Goal: Task Accomplishment & Management: Manage account settings

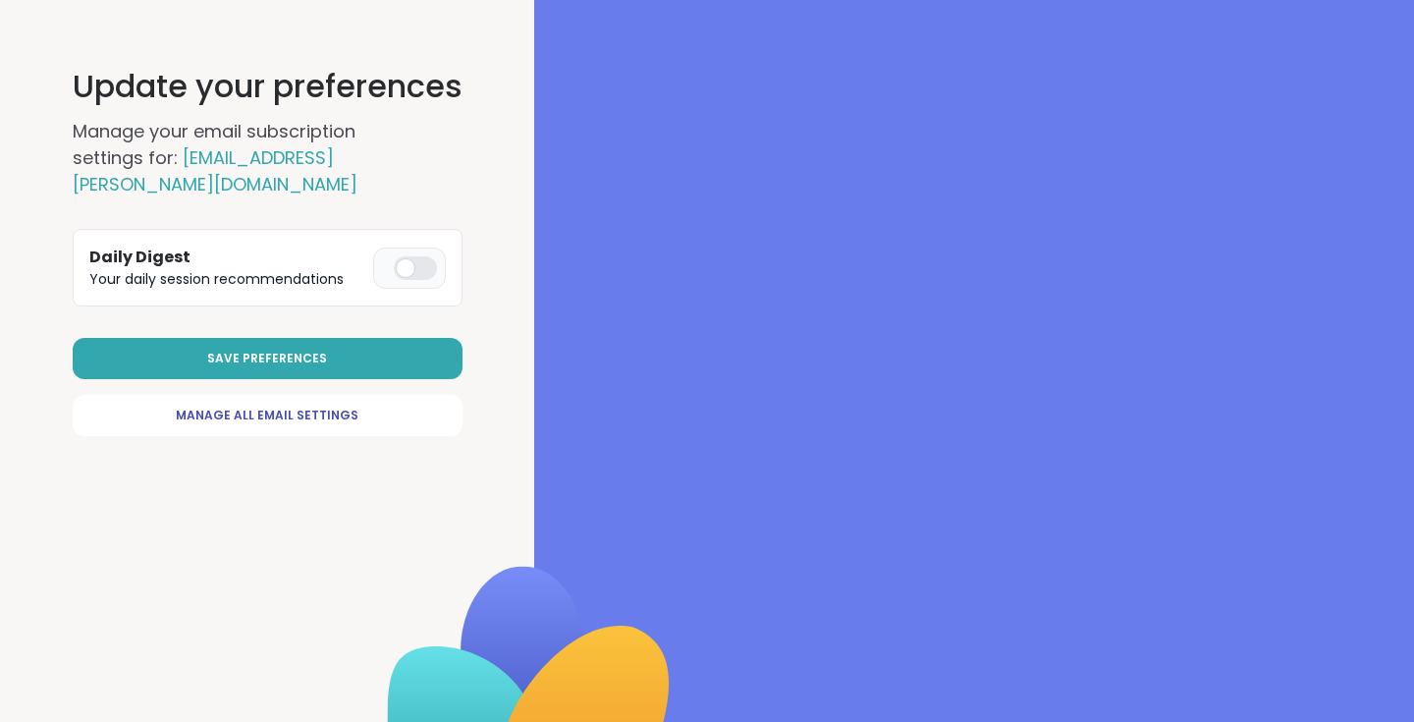
click at [411, 256] on div at bounding box center [415, 268] width 43 height 24
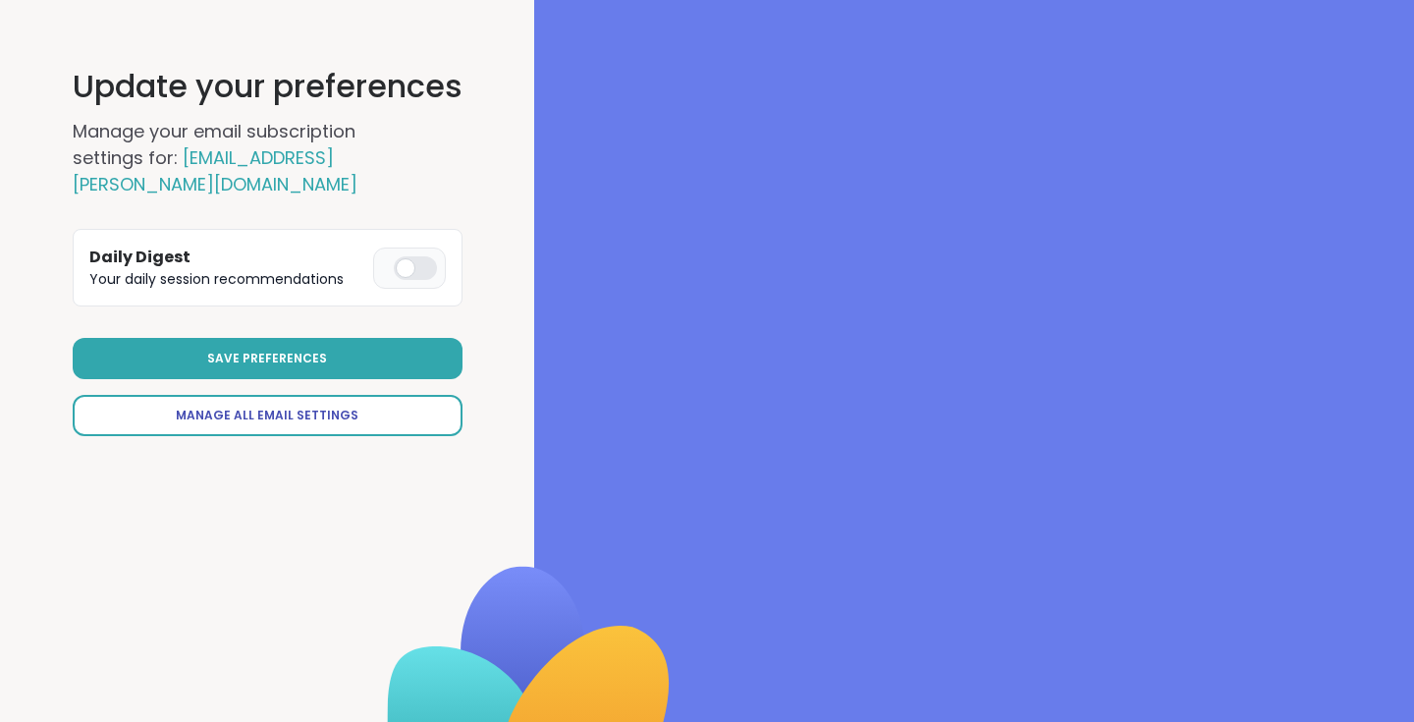
click at [323, 407] on span "Manage All Email Settings" at bounding box center [267, 416] width 183 height 18
select select "**"
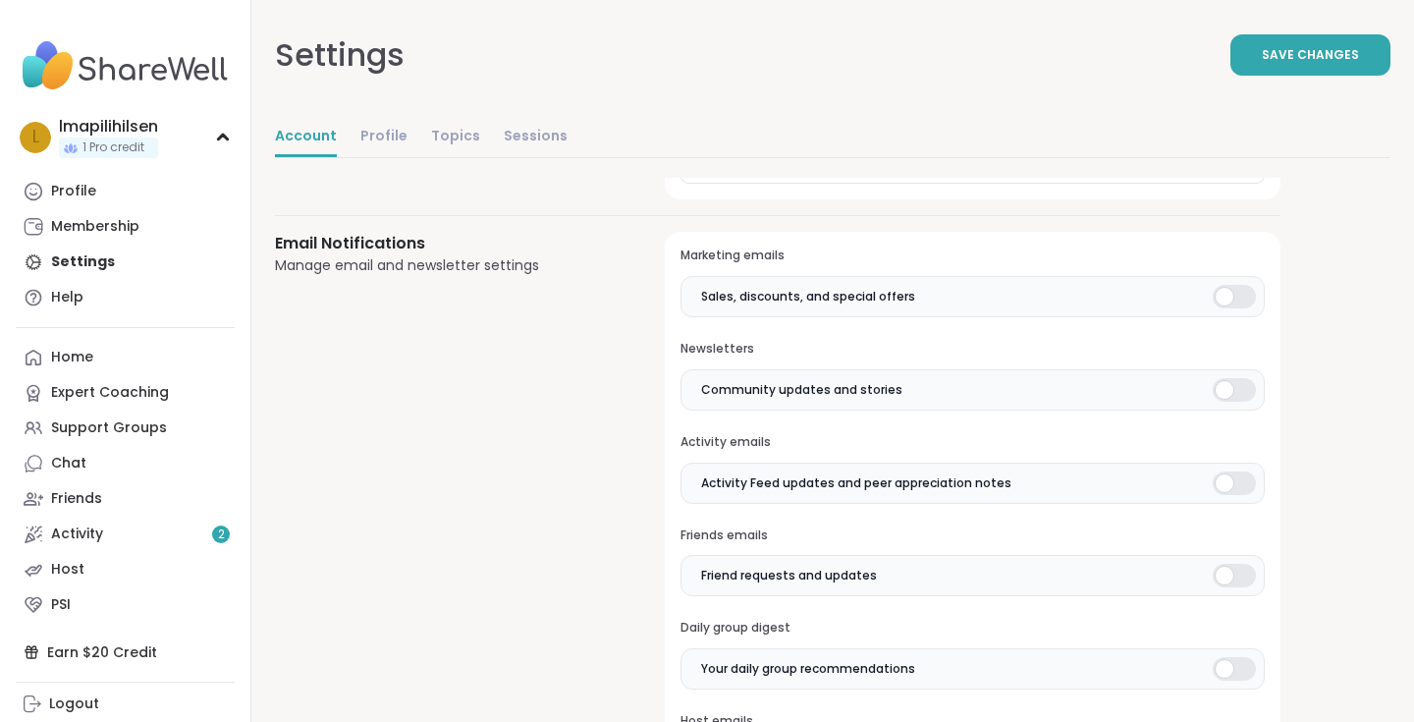
scroll to position [428, 0]
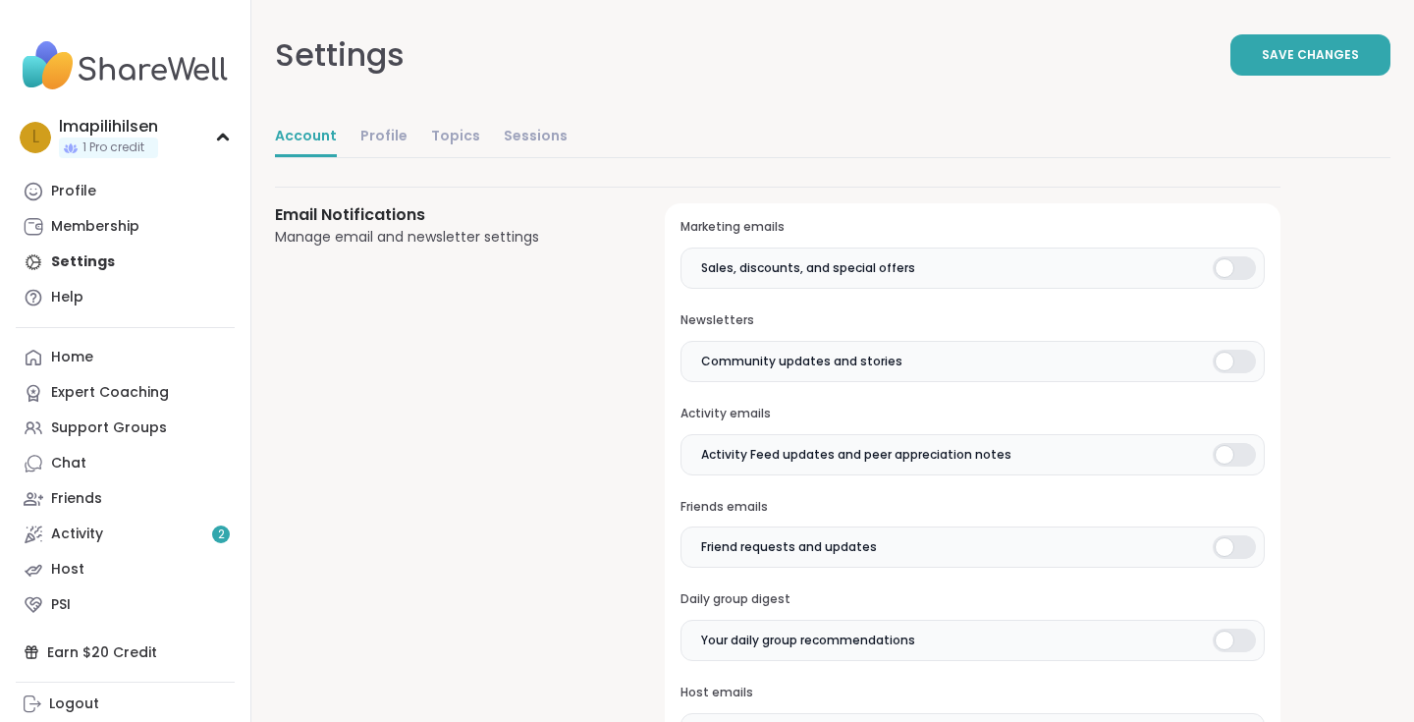
click at [1225, 273] on div at bounding box center [1234, 268] width 43 height 24
click at [1224, 358] on div at bounding box center [1234, 362] width 43 height 24
click at [1223, 451] on div at bounding box center [1234, 455] width 43 height 24
click at [1223, 547] on div at bounding box center [1234, 547] width 43 height 24
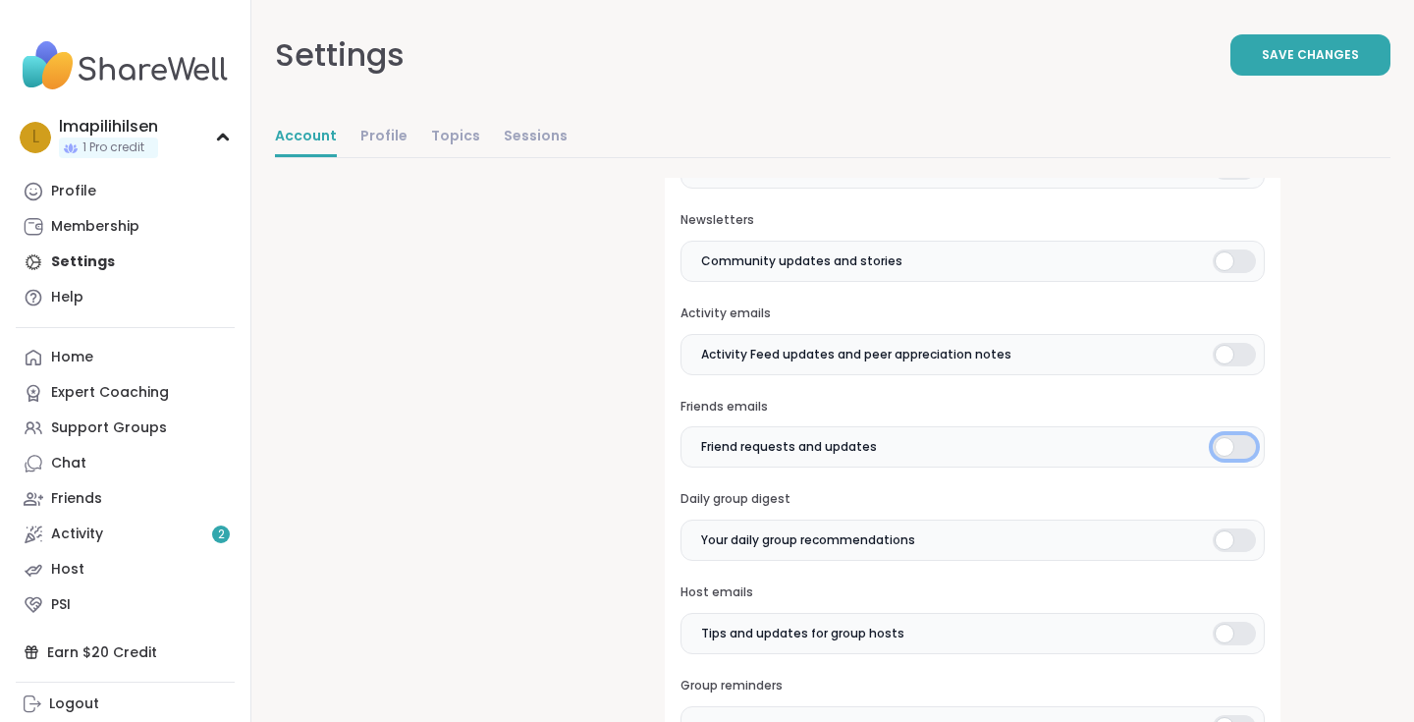
scroll to position [537, 0]
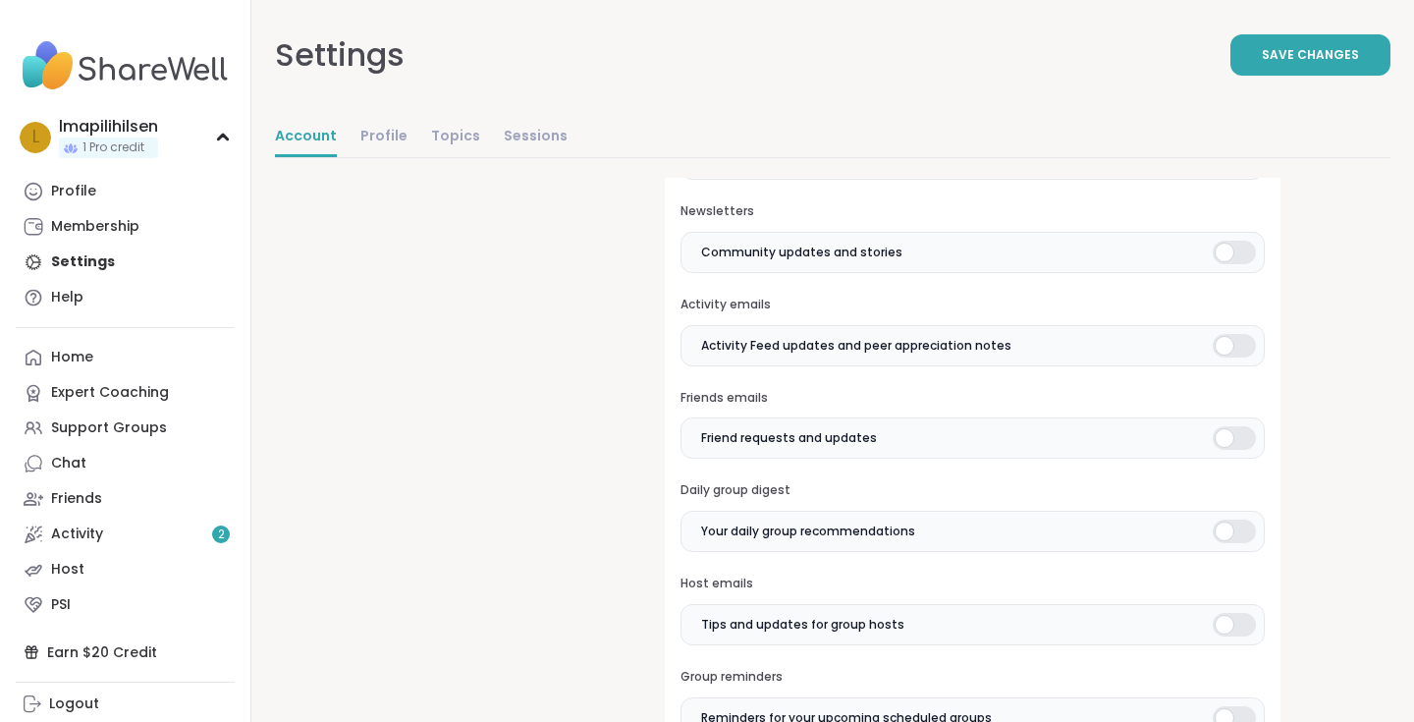
click at [1224, 537] on div at bounding box center [1234, 531] width 43 height 24
click at [1221, 625] on div at bounding box center [1234, 625] width 43 height 24
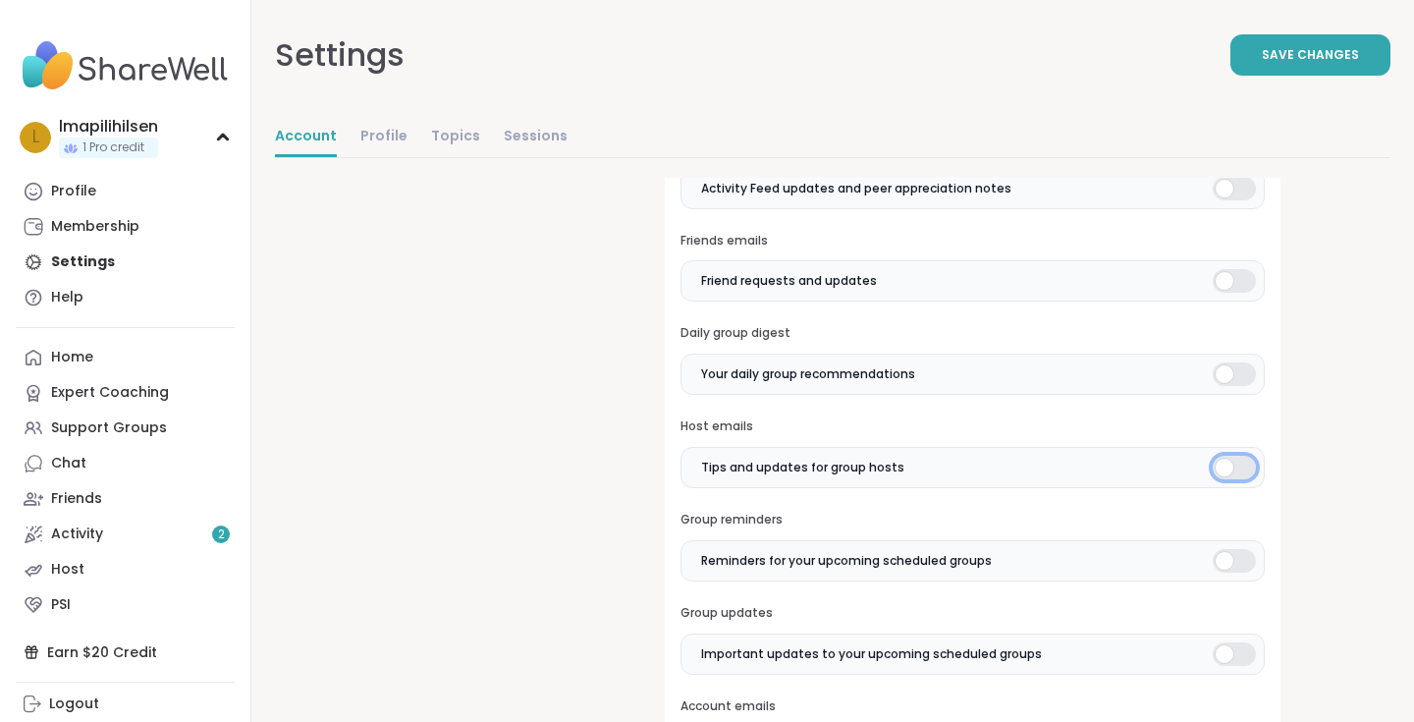
scroll to position [698, 0]
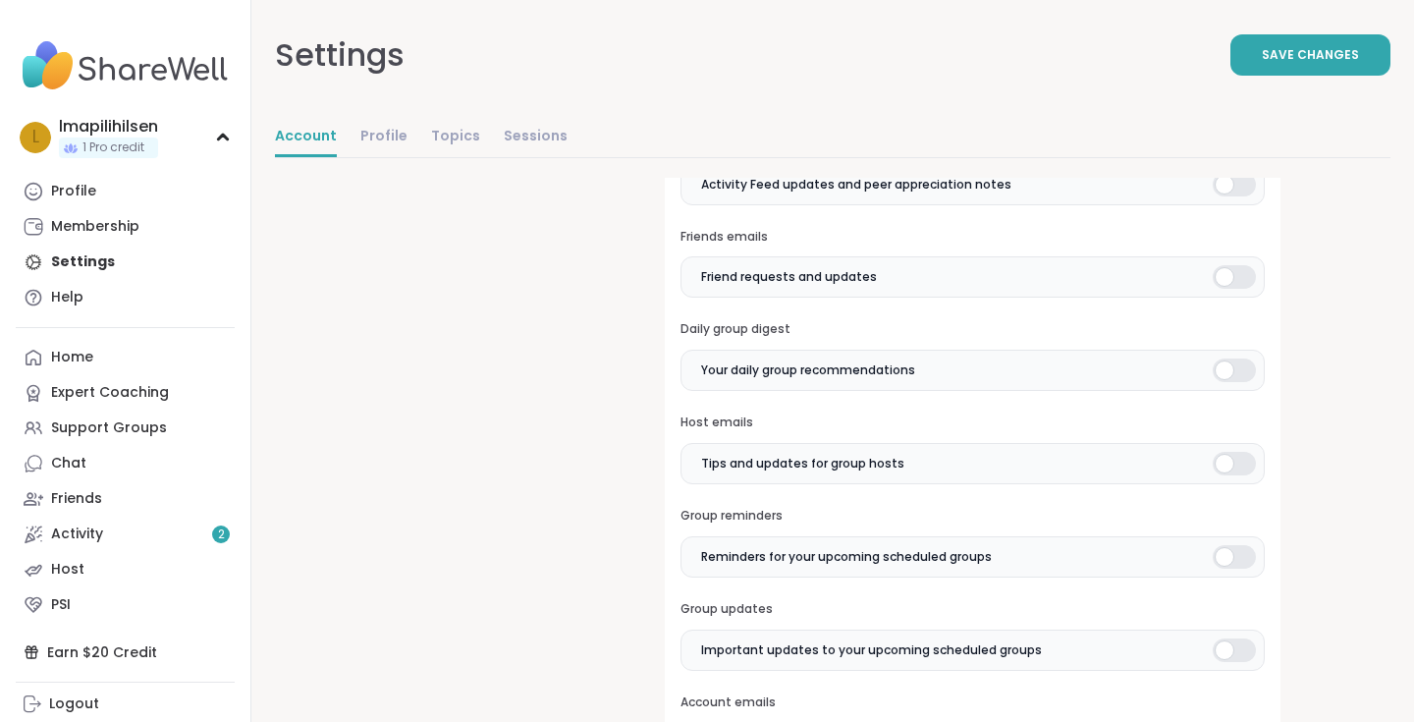
click at [1222, 552] on div at bounding box center [1234, 557] width 43 height 24
click at [1225, 653] on div at bounding box center [1234, 650] width 43 height 24
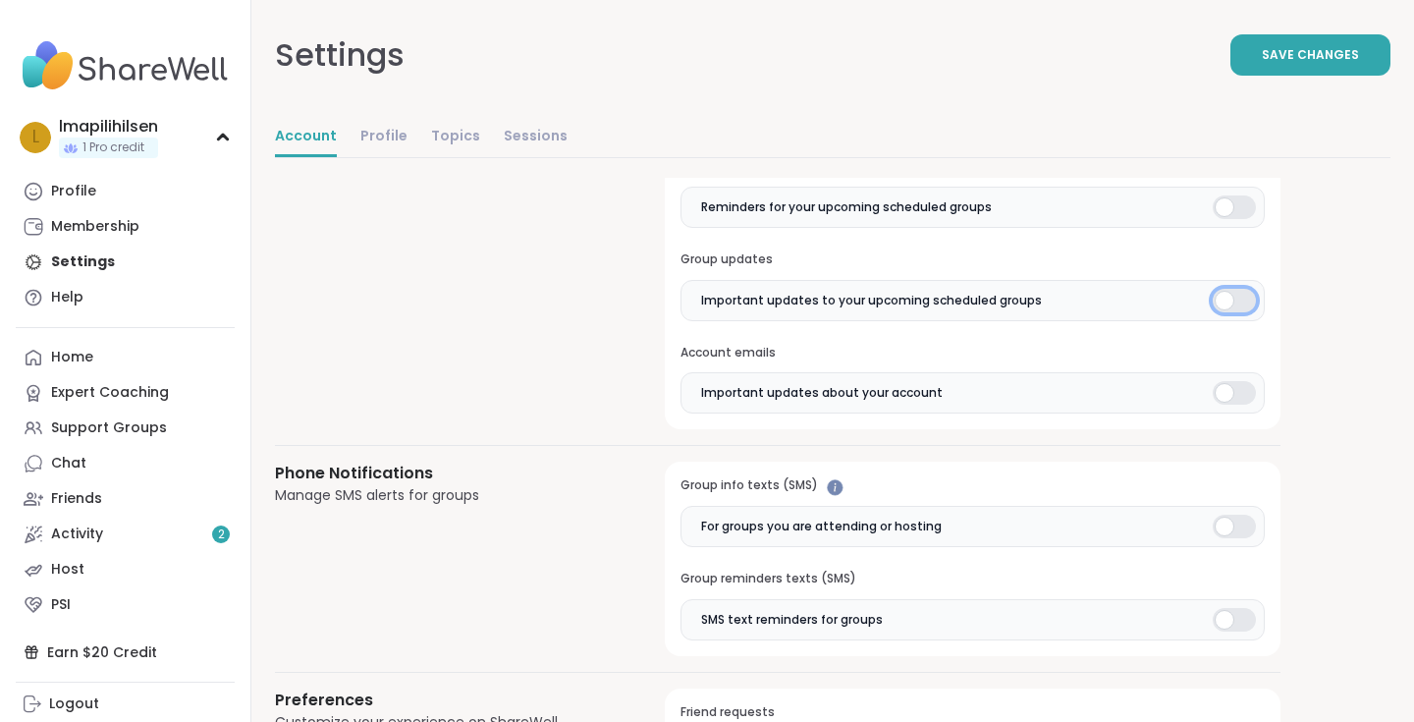
scroll to position [1098, 0]
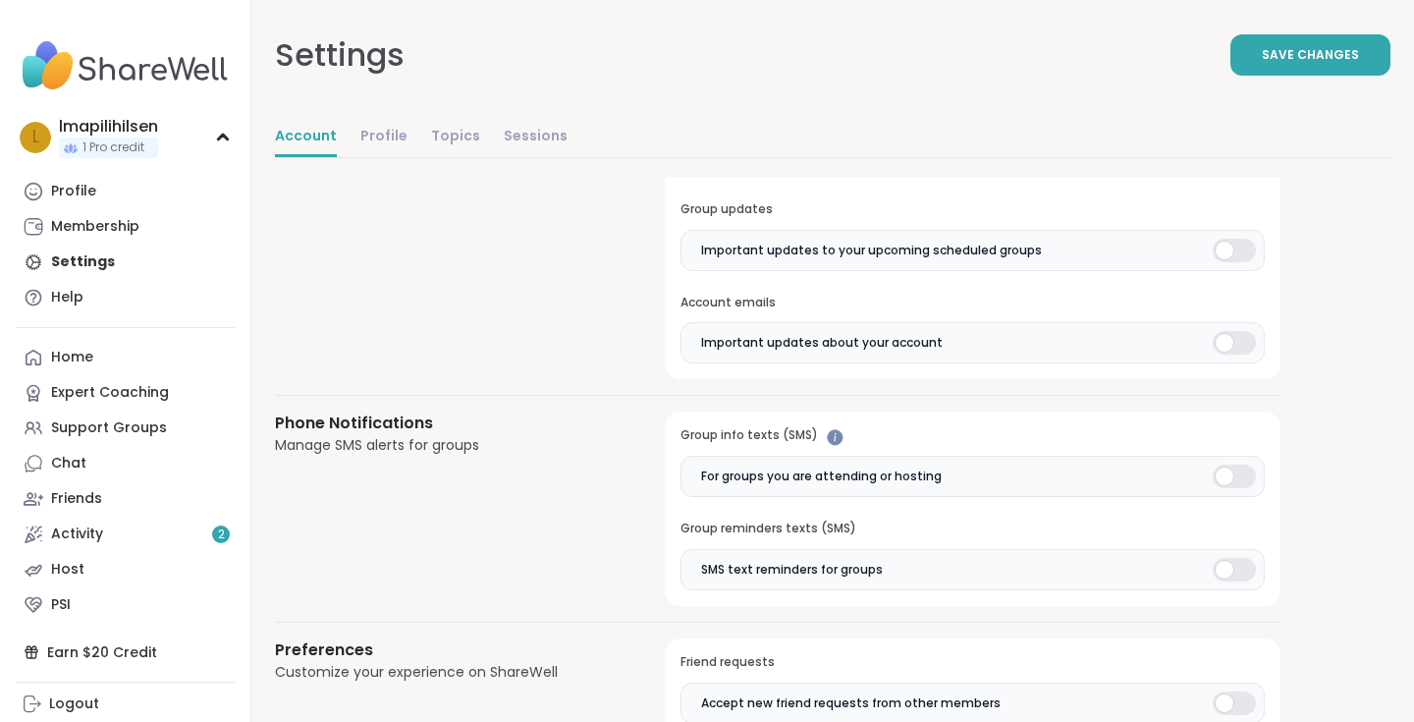
click at [1229, 342] on div at bounding box center [1234, 343] width 43 height 24
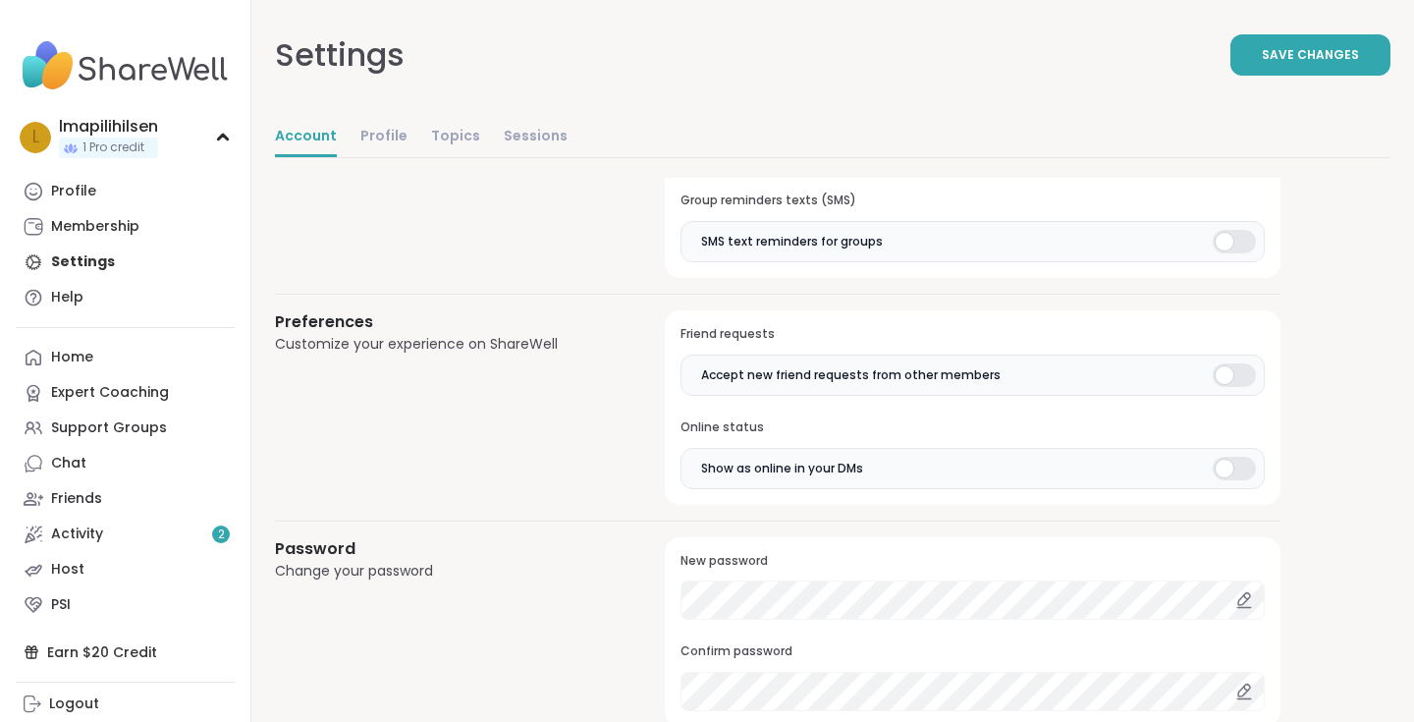
scroll to position [1443, 0]
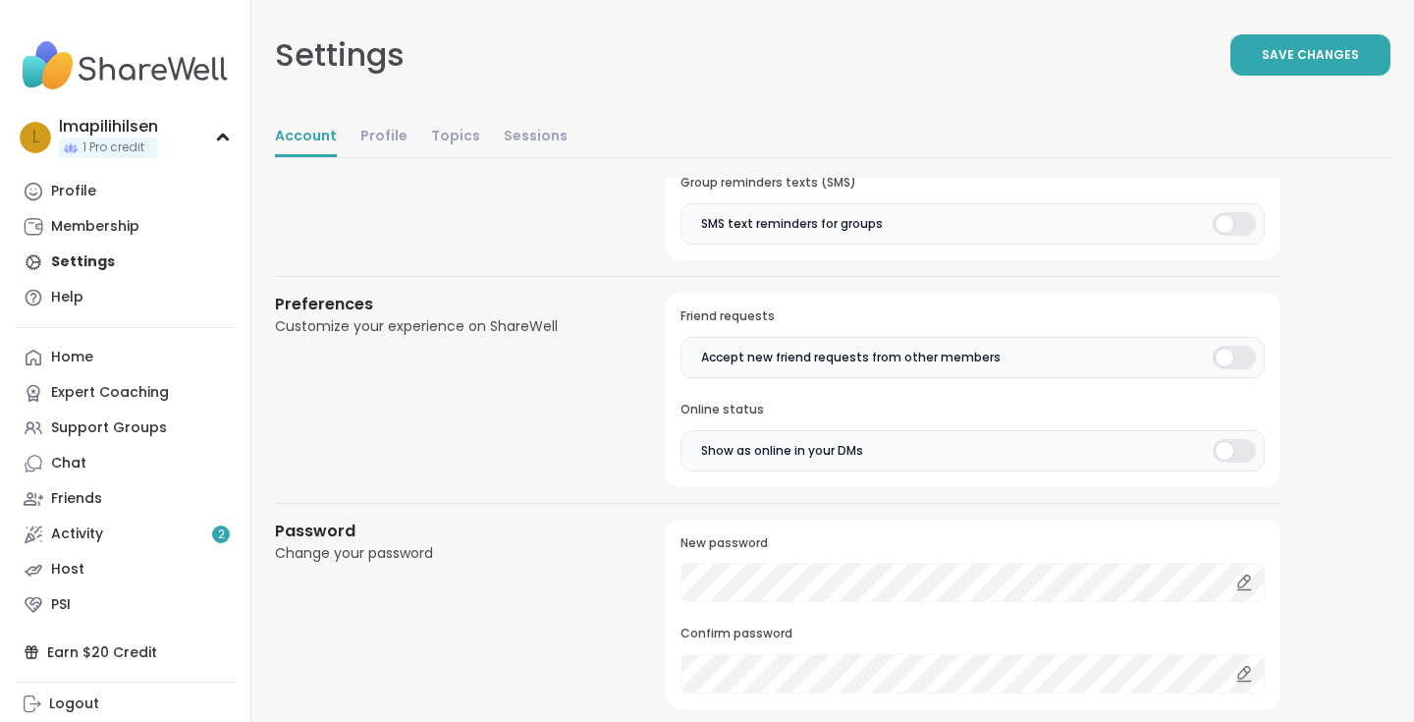
click at [1230, 362] on div at bounding box center [1234, 358] width 43 height 24
click at [1227, 452] on div at bounding box center [1234, 451] width 43 height 24
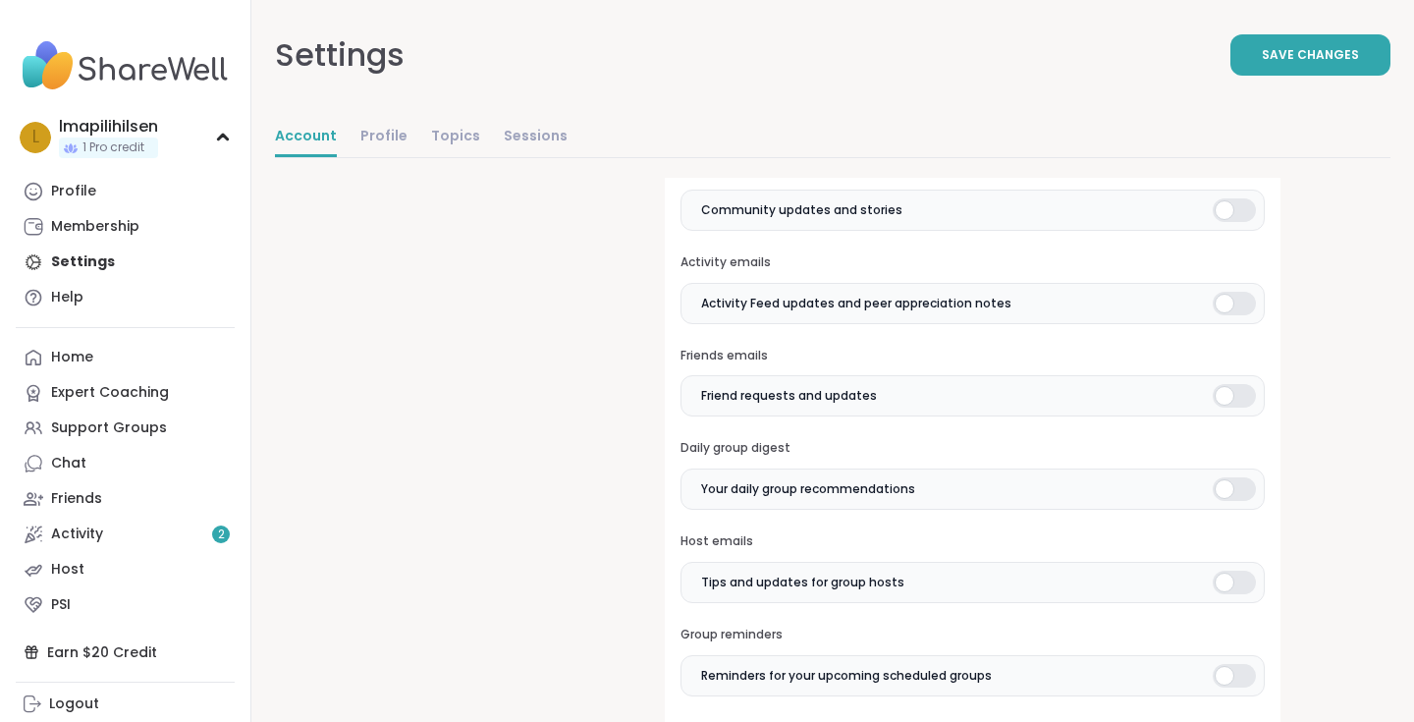
scroll to position [0, 0]
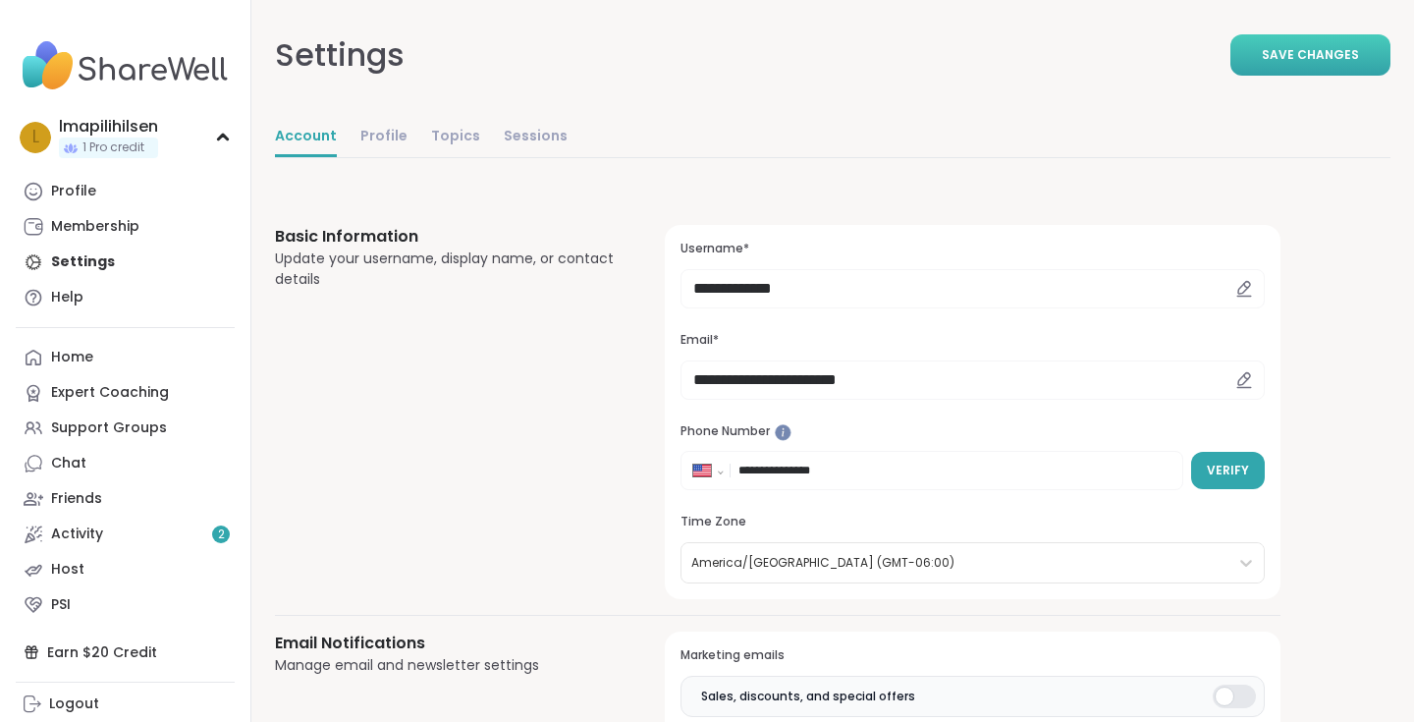
click at [1303, 65] on button "Save Changes" at bounding box center [1310, 54] width 160 height 41
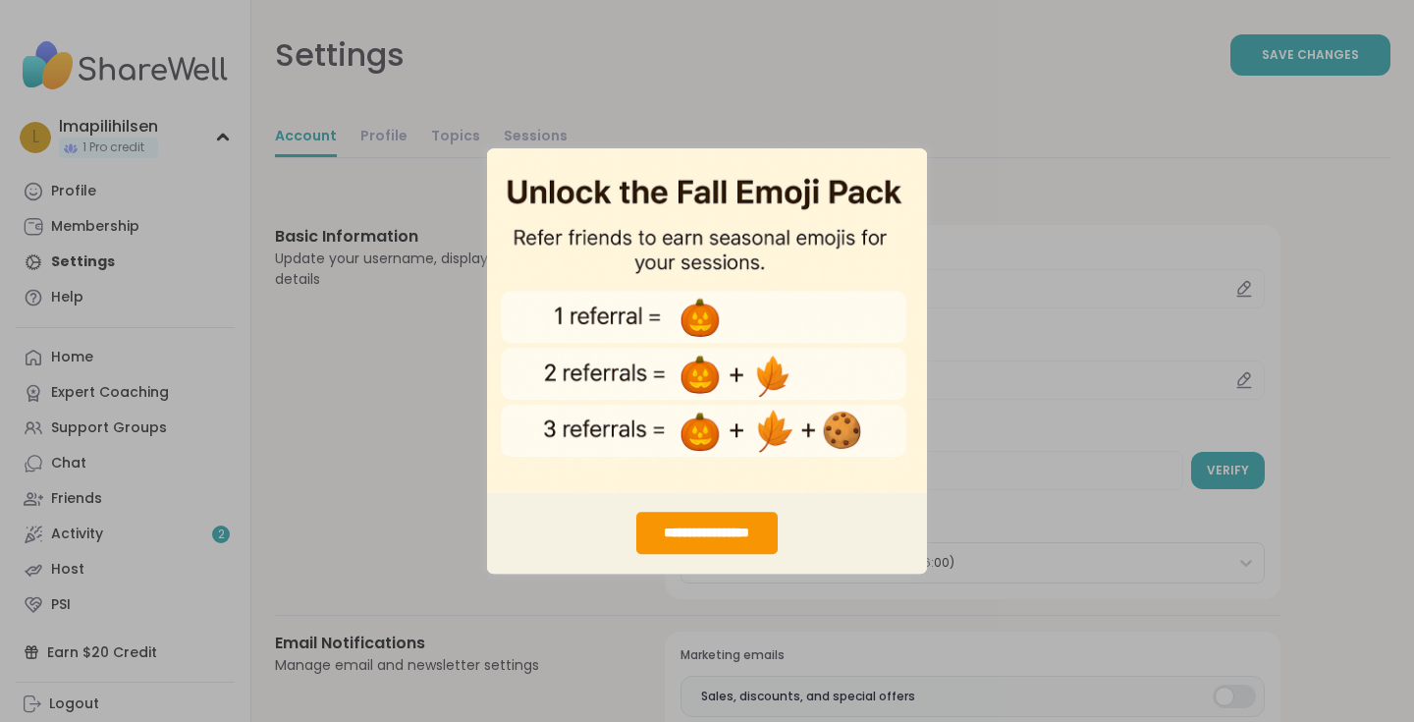
click at [923, 114] on div "**********" at bounding box center [707, 361] width 1414 height 722
